Goal: Check status: Check status

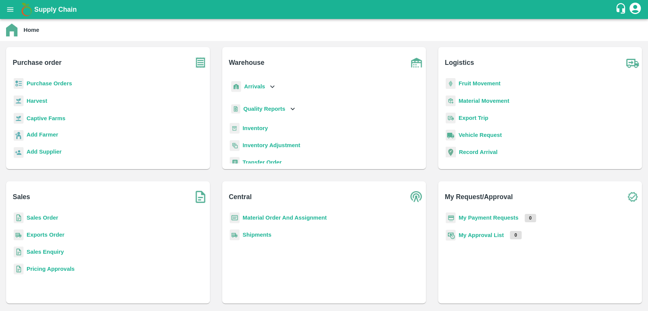
click at [43, 84] on b "Purchase Orders" at bounding box center [50, 84] width 46 height 6
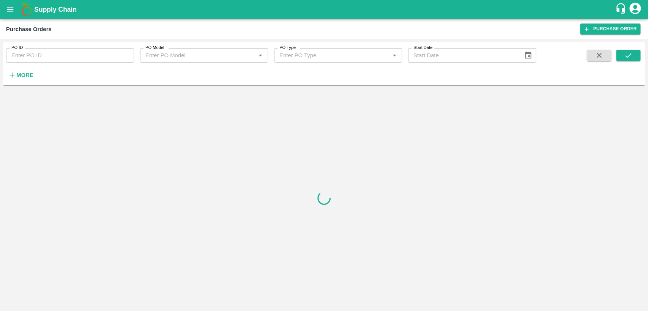
click at [59, 58] on input "PO ID" at bounding box center [70, 55] width 128 height 14
paste input "PO:175012"
click at [21, 56] on input "PO:175012" at bounding box center [70, 55] width 128 height 14
type input "P"
paste input "text"
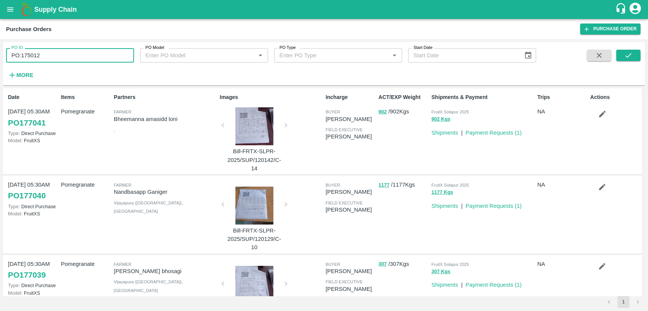
click at [15, 55] on input "PO:175012" at bounding box center [70, 55] width 128 height 14
click at [13, 55] on input ":175012" at bounding box center [70, 55] width 128 height 14
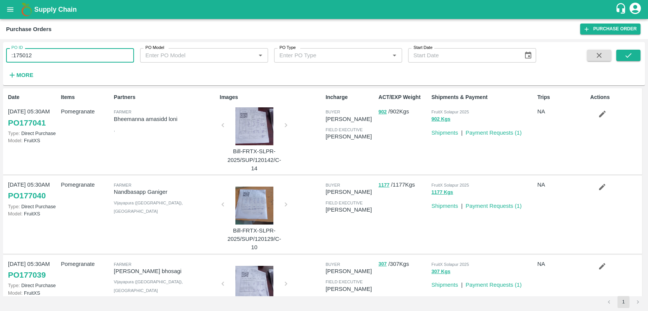
click at [13, 55] on input ":175012" at bounding box center [70, 55] width 128 height 14
click at [11, 55] on input ":175012" at bounding box center [70, 55] width 128 height 14
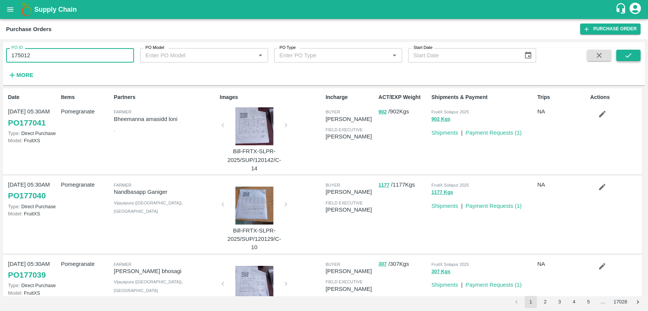
type input "175012"
click at [635, 57] on button "submit" at bounding box center [628, 55] width 24 height 11
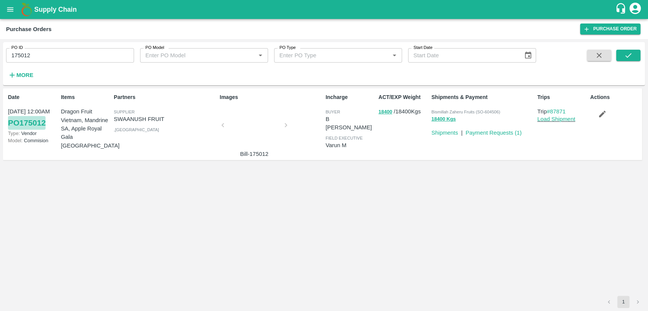
click at [36, 123] on link "PO 175012" at bounding box center [27, 123] width 38 height 14
click at [15, 7] on button "open drawer" at bounding box center [10, 9] width 17 height 17
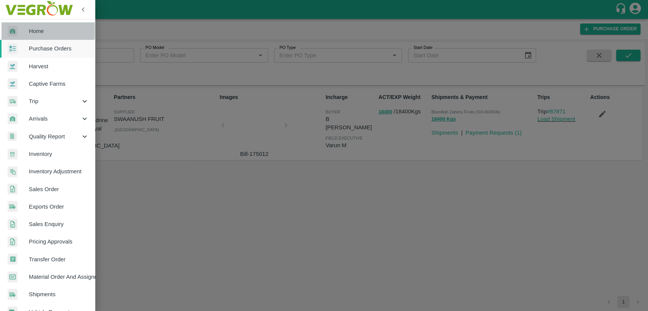
click at [32, 29] on span "Home" at bounding box center [59, 31] width 60 height 8
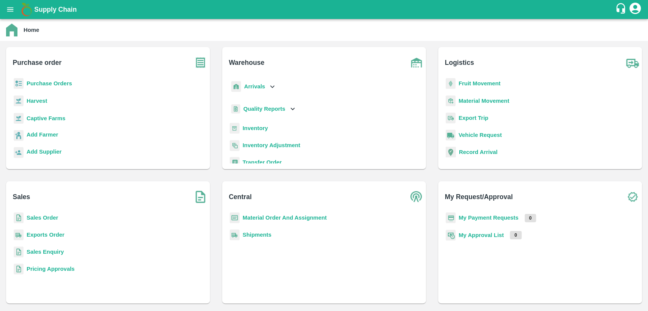
click at [36, 83] on b "Purchase Orders" at bounding box center [50, 84] width 46 height 6
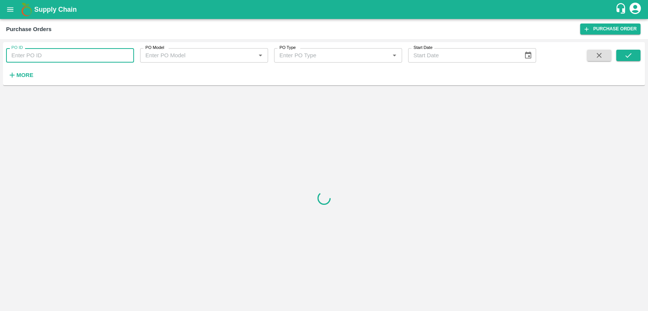
click at [42, 49] on input "PO ID" at bounding box center [70, 55] width 128 height 14
paste input "604506"
type input "604506"
click at [624, 50] on button "submit" at bounding box center [628, 55] width 24 height 11
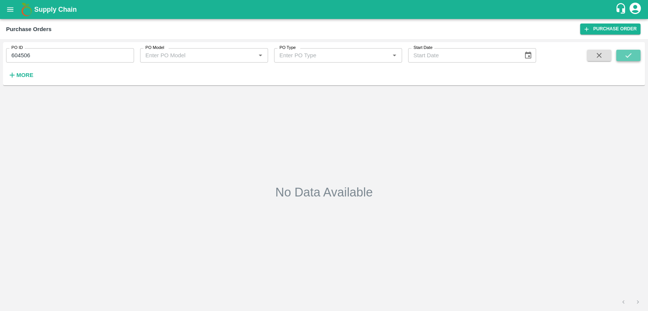
click at [629, 57] on icon "submit" at bounding box center [628, 55] width 8 height 8
click at [11, 10] on icon "open drawer" at bounding box center [10, 9] width 8 height 8
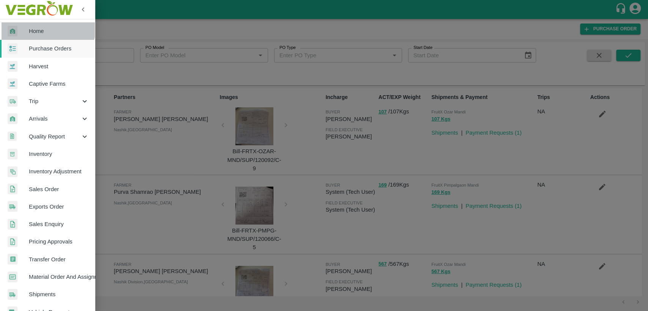
click at [43, 26] on link "Home" at bounding box center [47, 30] width 95 height 17
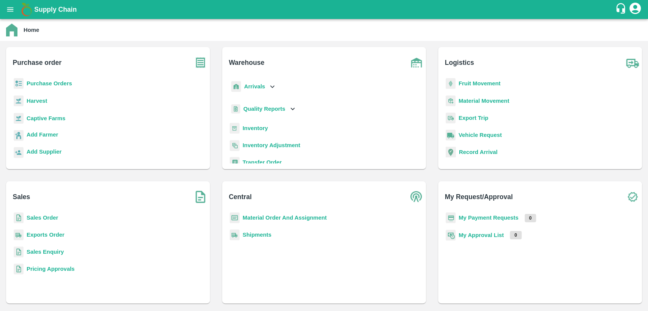
click at [45, 219] on b "Sales Order" at bounding box center [43, 218] width 32 height 6
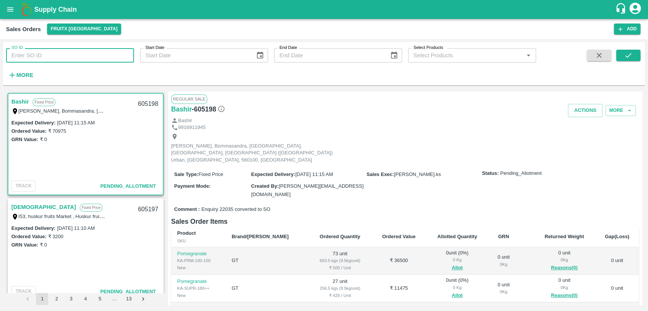
click at [61, 59] on input "SO ID" at bounding box center [70, 55] width 128 height 14
paste input "604506"
type input "604506"
click at [632, 50] on button "submit" at bounding box center [628, 55] width 24 height 11
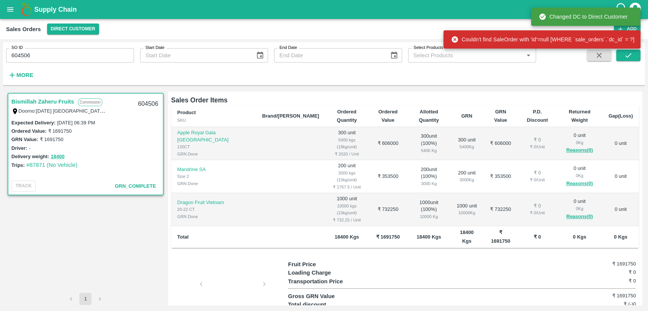
scroll to position [153, 0]
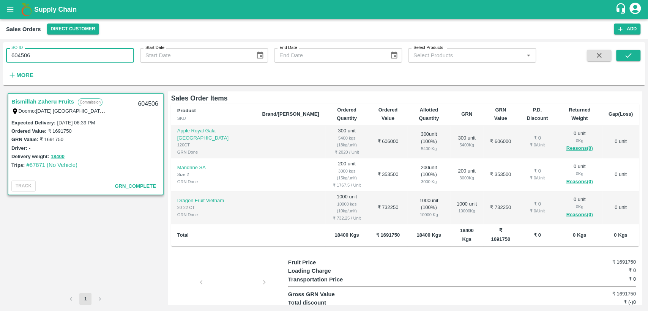
click at [21, 58] on input "604506" at bounding box center [70, 55] width 128 height 14
paste input "text"
click at [21, 58] on input "604501" at bounding box center [70, 55] width 128 height 14
click at [633, 58] on button "submit" at bounding box center [628, 55] width 24 height 11
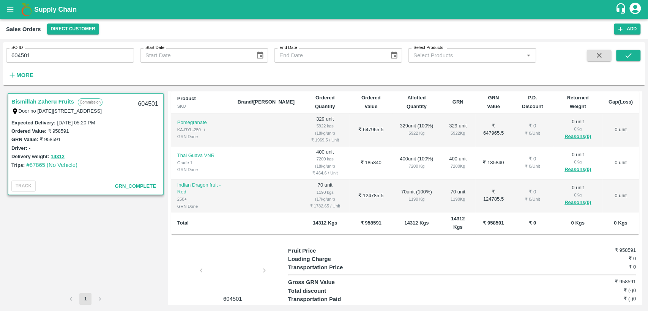
scroll to position [126, 0]
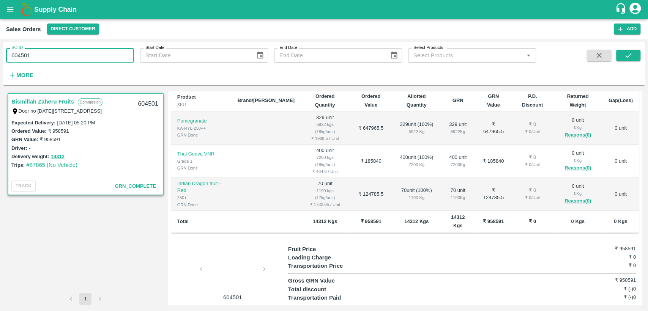
click at [22, 58] on input "604501" at bounding box center [70, 55] width 128 height 14
paste input "text"
click at [627, 57] on icon "submit" at bounding box center [629, 55] width 6 height 5
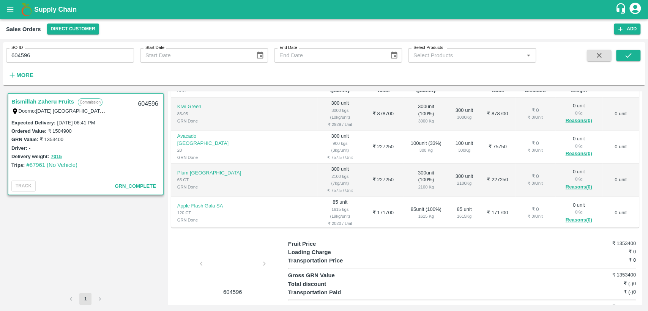
scroll to position [159, 0]
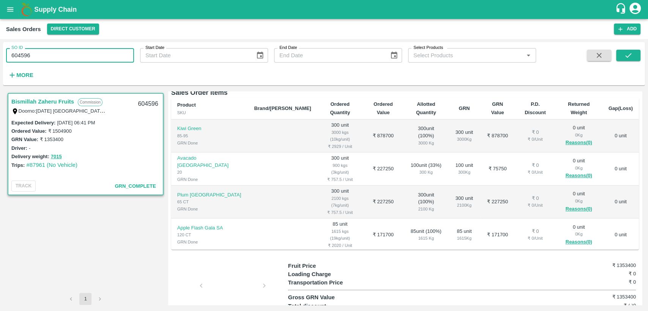
click at [19, 51] on input "604596" at bounding box center [70, 55] width 128 height 14
paste input "text"
click at [630, 54] on icon "submit" at bounding box center [629, 55] width 6 height 5
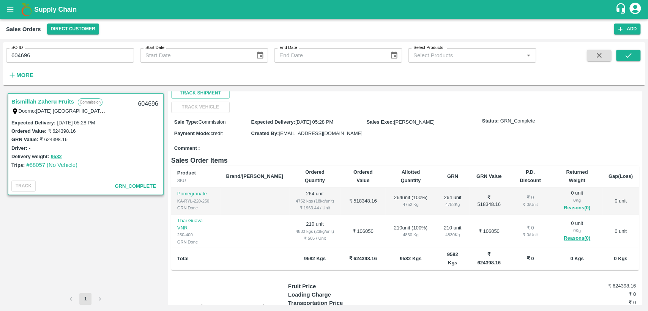
scroll to position [91, 0]
click at [23, 54] on input "604696" at bounding box center [70, 55] width 128 height 14
paste input "text"
type input "604715"
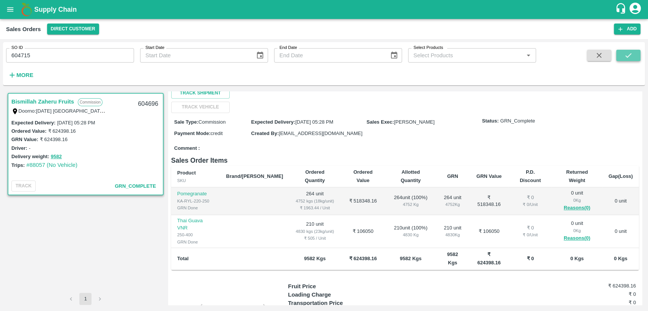
click at [633, 55] on button "submit" at bounding box center [628, 55] width 24 height 11
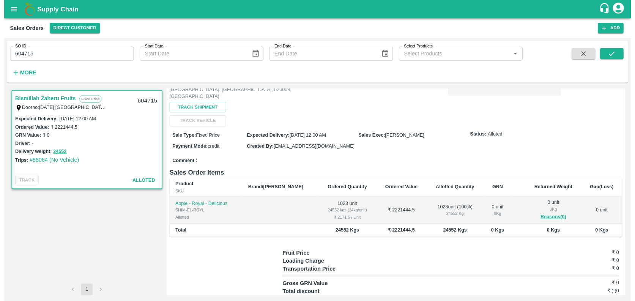
scroll to position [67, 0]
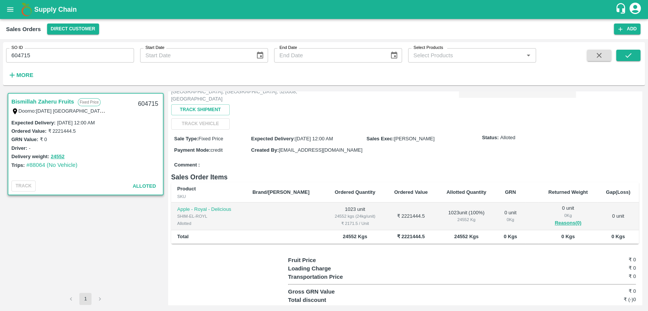
click at [331, 220] on div "₹ 2171.5 / Unit" at bounding box center [355, 223] width 48 height 7
copy div "2171.5"
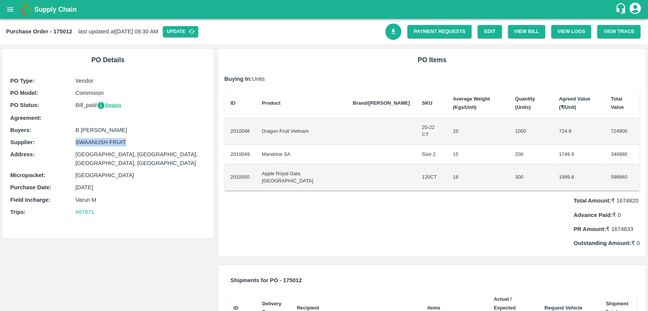
drag, startPoint x: 76, startPoint y: 142, endPoint x: 134, endPoint y: 141, distance: 58.9
click at [134, 141] on p "SWAANUSH FRUIT" at bounding box center [141, 142] width 130 height 8
copy p "SWAANUSH FRUIT"
click at [12, 10] on icon "open drawer" at bounding box center [10, 9] width 8 height 8
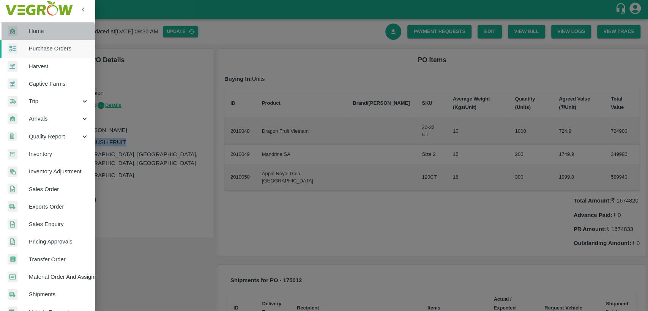
click at [42, 35] on span "Home" at bounding box center [59, 31] width 60 height 8
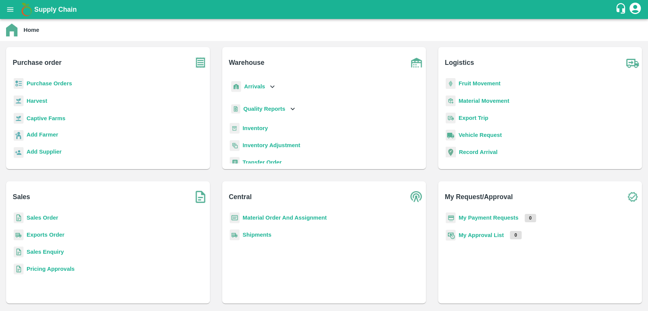
click at [251, 128] on b "Inventory" at bounding box center [255, 128] width 25 height 6
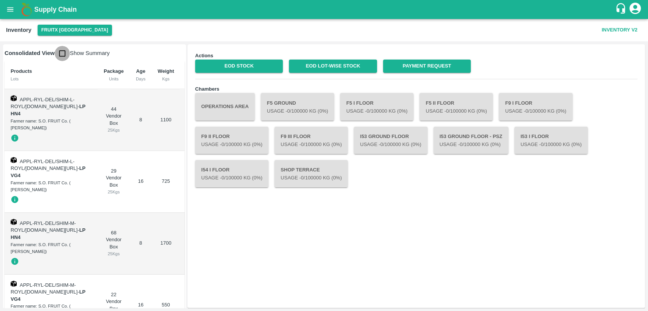
click at [59, 54] on input "checkbox" at bounding box center [62, 53] width 15 height 15
checkbox input "true"
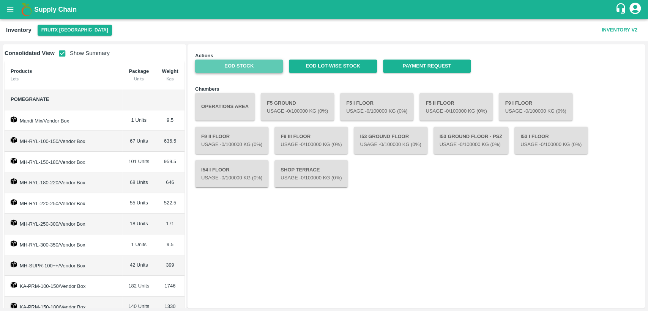
click at [272, 64] on link "EOD Stock" at bounding box center [239, 66] width 88 height 13
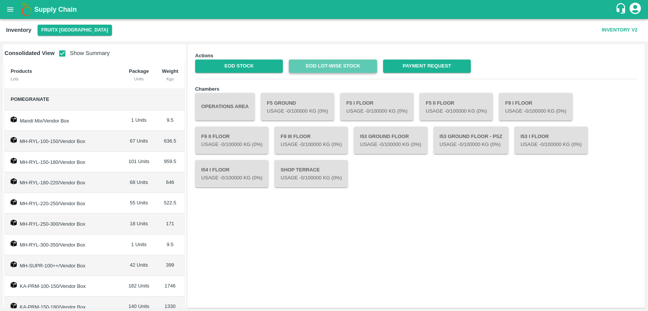
click at [337, 64] on link "EOD Lot-wise Stock" at bounding box center [333, 66] width 88 height 13
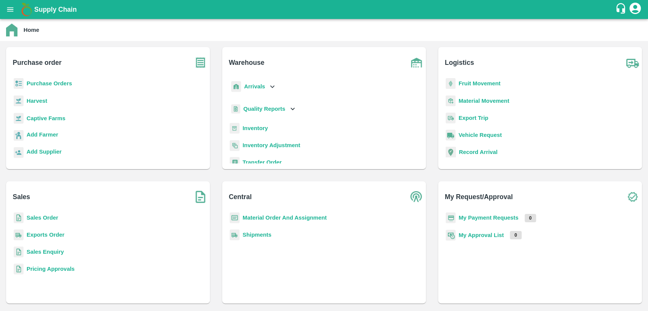
click at [40, 220] on b "Sales Order" at bounding box center [43, 218] width 32 height 6
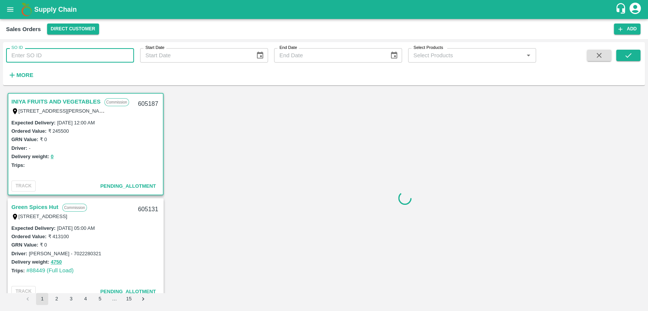
click at [85, 58] on input "SO ID" at bounding box center [70, 55] width 128 height 14
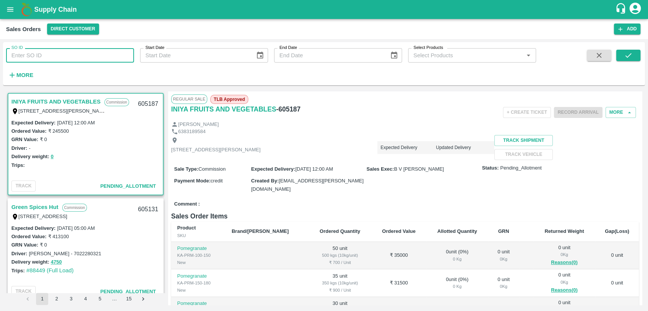
paste input "604747"
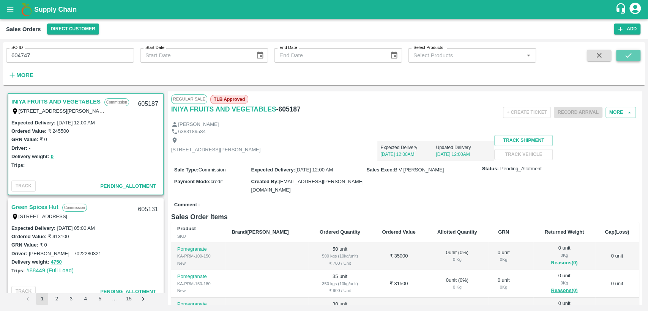
click at [635, 58] on button "submit" at bounding box center [628, 55] width 24 height 11
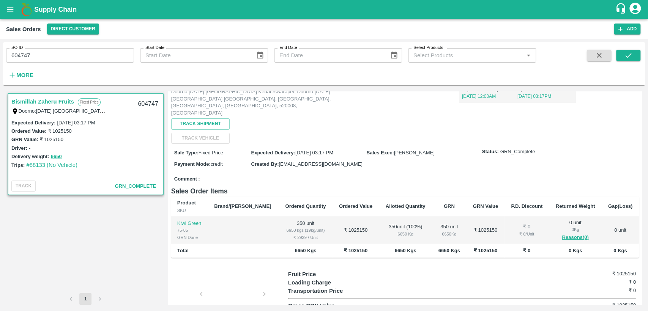
scroll to position [68, 0]
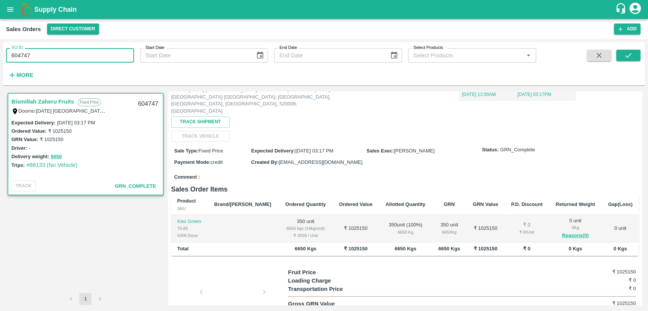
click at [50, 57] on input "604747" at bounding box center [70, 55] width 128 height 14
paste input "text"
click at [621, 53] on button "submit" at bounding box center [628, 55] width 24 height 11
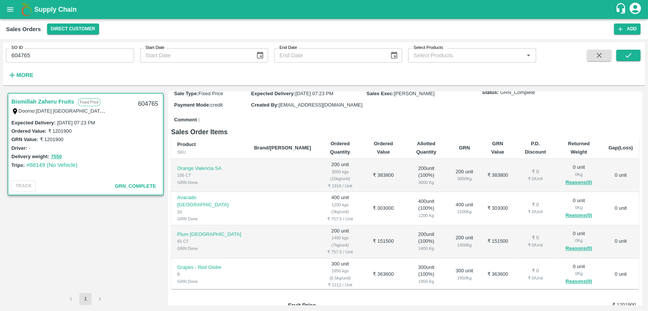
scroll to position [126, 0]
click at [75, 60] on input "604765" at bounding box center [70, 55] width 128 height 14
paste input "text"
type input "604938"
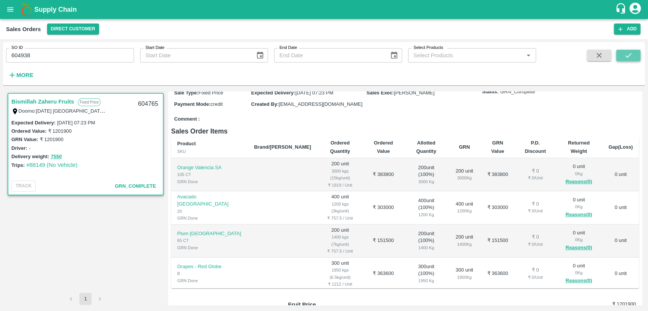
click at [631, 52] on icon "submit" at bounding box center [628, 55] width 8 height 8
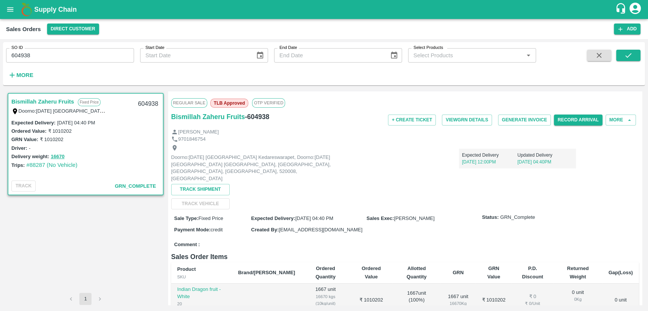
scroll to position [98, 0]
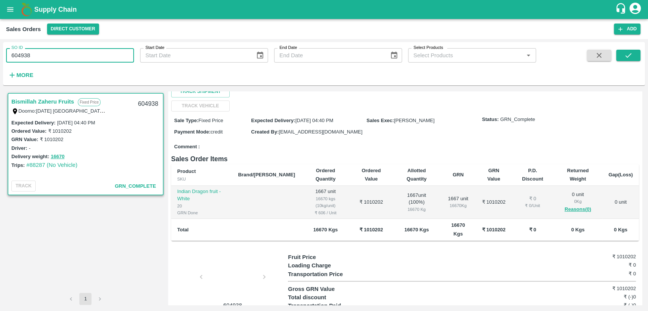
click at [26, 57] on input "604938" at bounding box center [70, 55] width 128 height 14
paste input "text"
click at [629, 57] on icon "submit" at bounding box center [628, 55] width 8 height 8
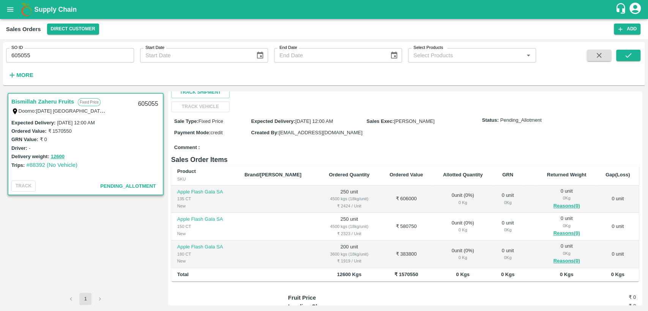
scroll to position [89, 0]
click at [24, 58] on input "605055" at bounding box center [70, 55] width 128 height 14
paste input "text"
type input "605056"
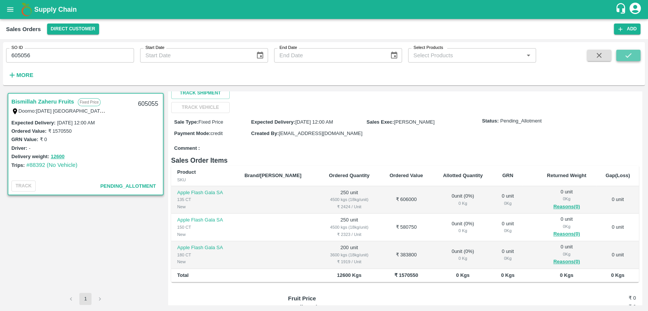
click at [631, 55] on icon "submit" at bounding box center [628, 55] width 8 height 8
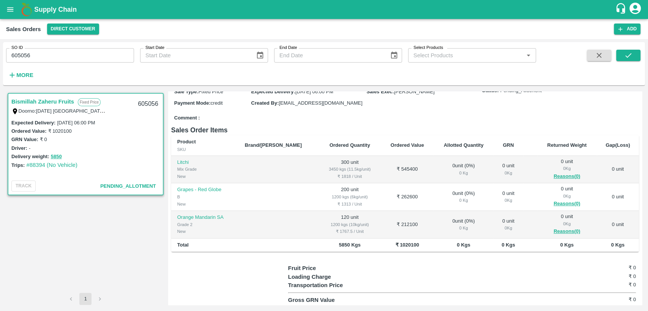
scroll to position [128, 0]
